Goal: Use online tool/utility: Utilize a website feature to perform a specific function

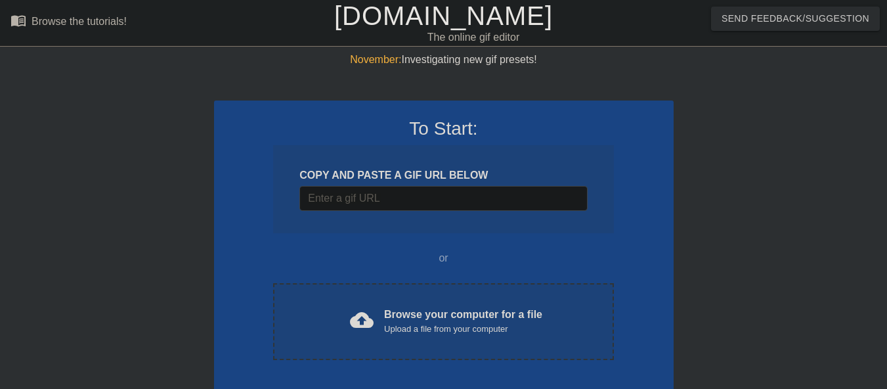
scroll to position [32, 0]
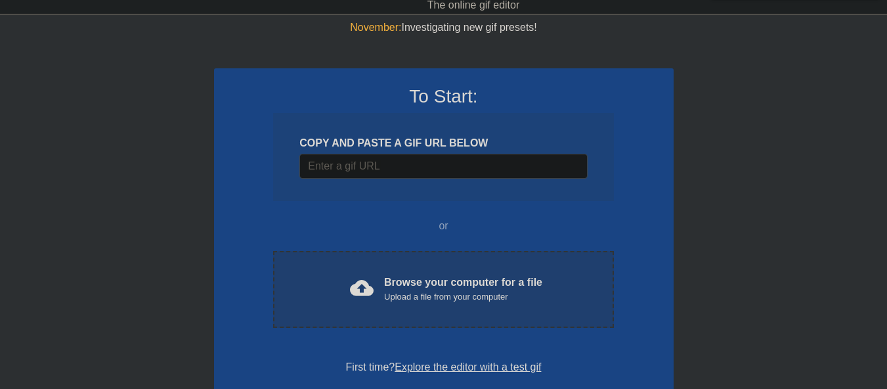
click at [357, 301] on div "cloud_upload" at bounding box center [359, 290] width 29 height 28
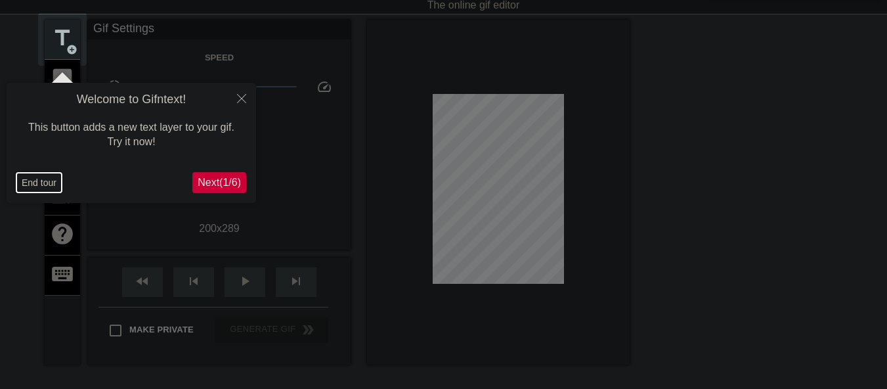
click at [26, 180] on button "End tour" at bounding box center [38, 183] width 45 height 20
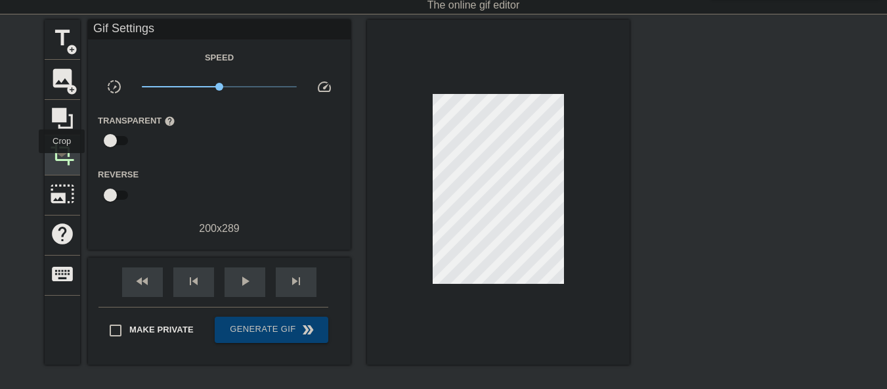
click at [62, 162] on span "crop" at bounding box center [62, 153] width 25 height 25
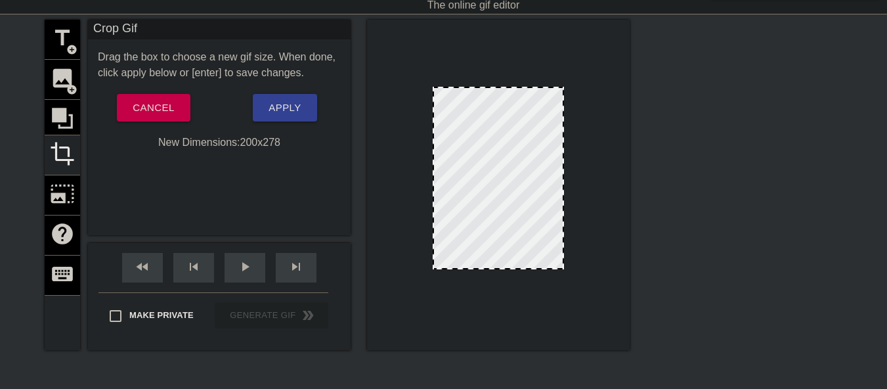
drag, startPoint x: 499, startPoint y: 276, endPoint x: 500, endPoint y: 269, distance: 7.5
click at [500, 269] on div at bounding box center [498, 268] width 129 height 7
click at [286, 113] on span "Apply" at bounding box center [285, 107] width 32 height 17
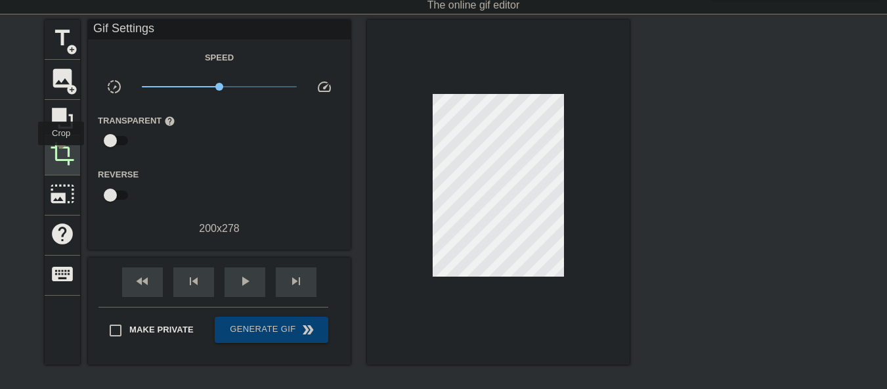
click at [61, 154] on span "crop" at bounding box center [62, 153] width 25 height 25
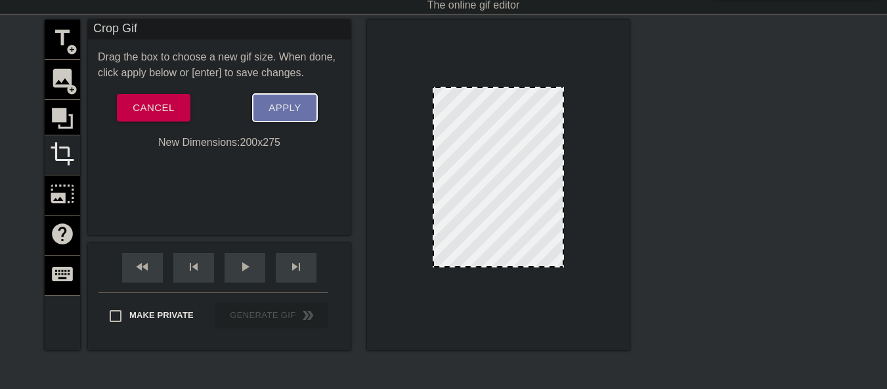
click at [286, 117] on button "Apply" at bounding box center [285, 108] width 64 height 28
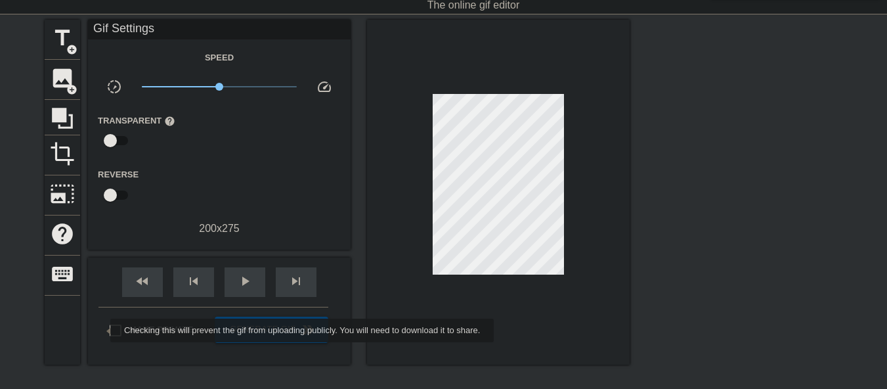
click at [102, 330] on input "Make Private" at bounding box center [116, 331] width 28 height 28
checkbox input "true"
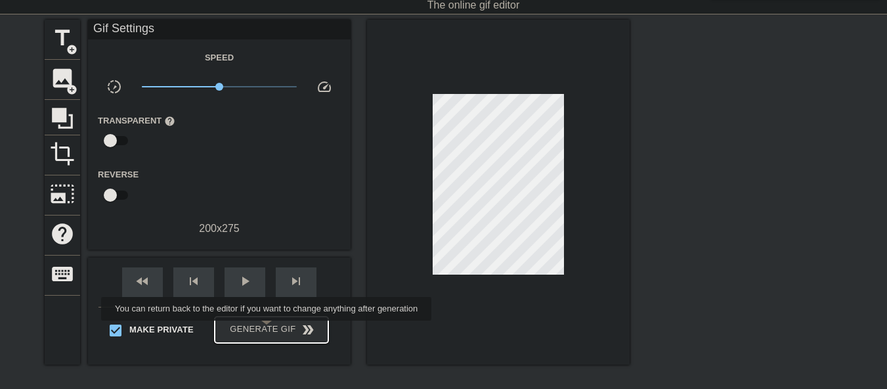
click at [268, 330] on span "Generate Gif double_arrow" at bounding box center [271, 330] width 103 height 16
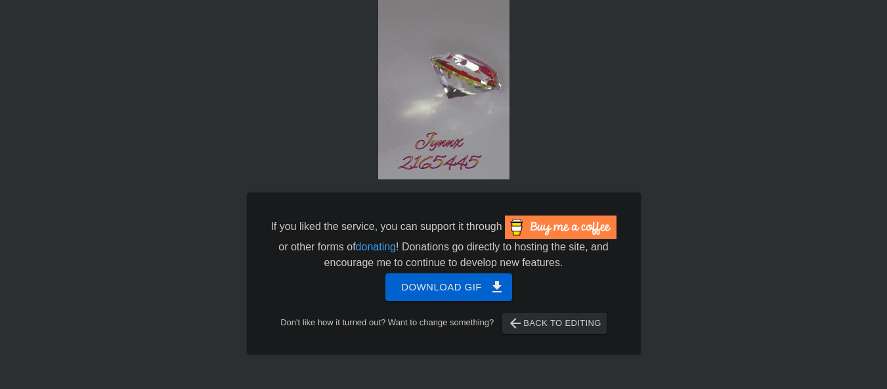
scroll to position [63, 0]
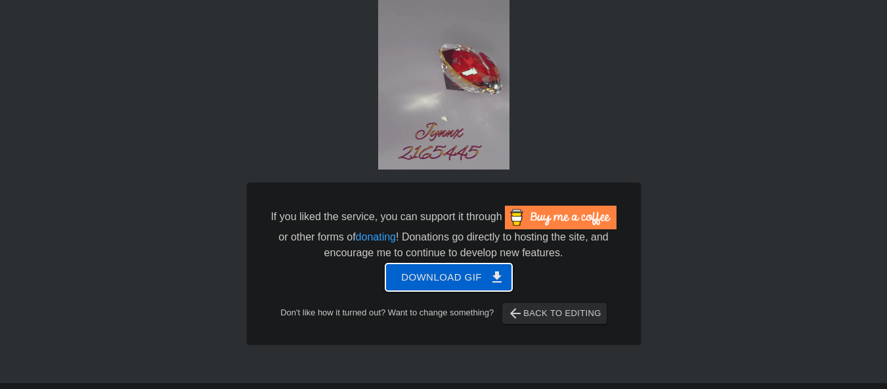
click at [418, 278] on span "Download gif get_app" at bounding box center [448, 277] width 95 height 17
